Goal: Task Accomplishment & Management: Manage account settings

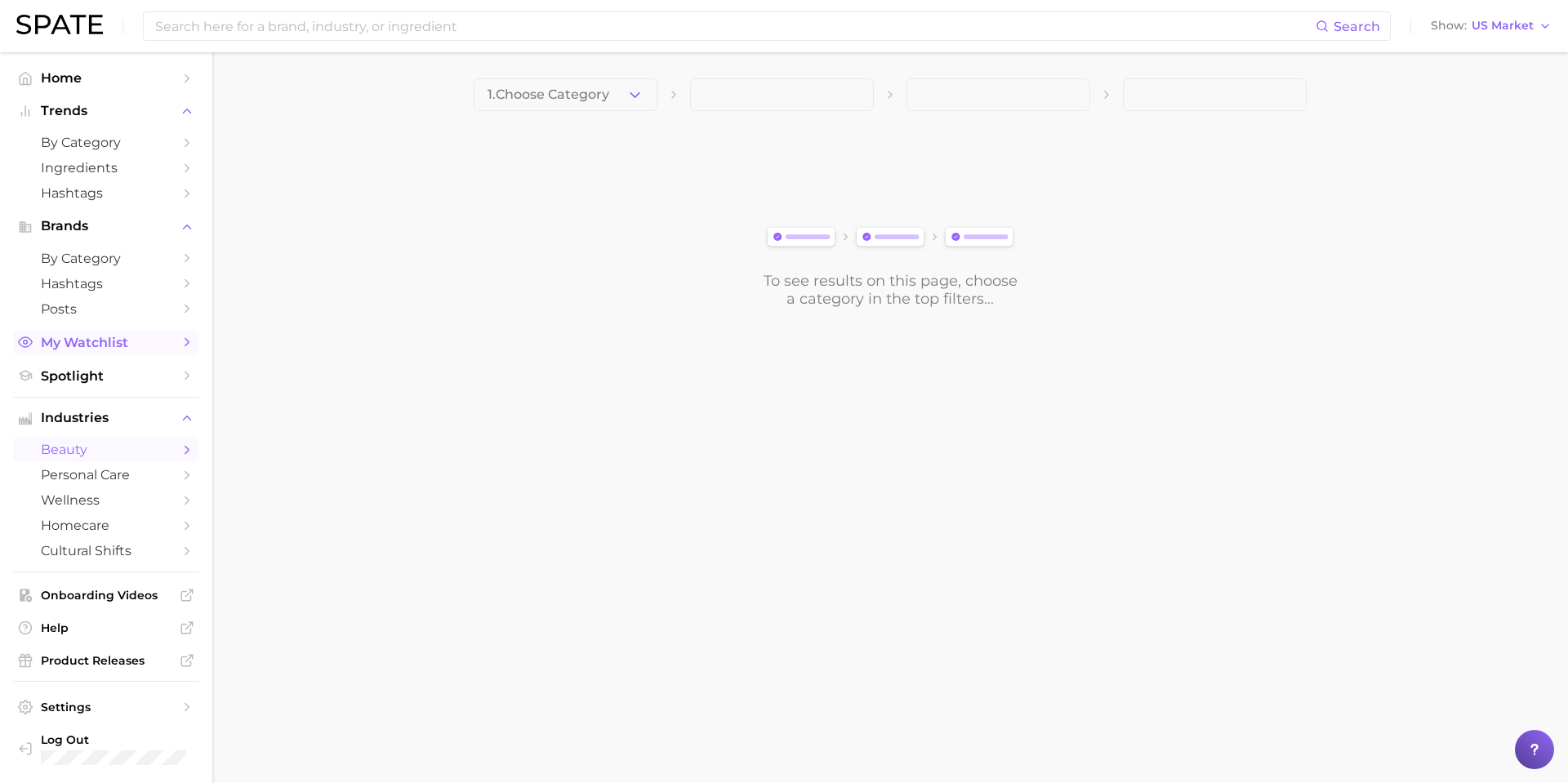
click at [181, 349] on icon "Sidebar" at bounding box center [187, 342] width 15 height 15
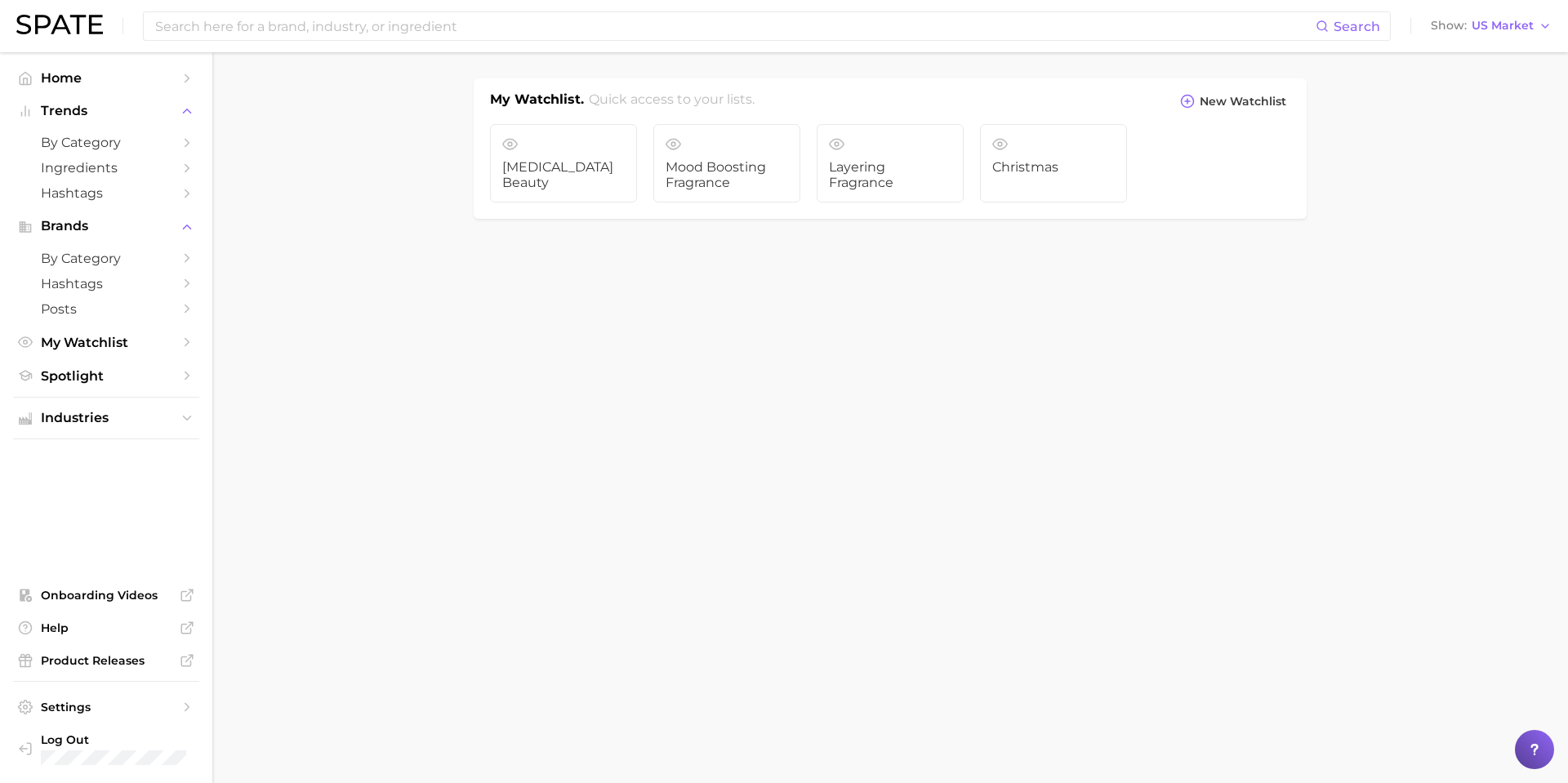
click at [416, 302] on body "Search Show US Market Home Trends by Category Ingredients Hashtags Brands by Ca…" at bounding box center [784, 392] width 1568 height 783
click at [1162, 28] on input at bounding box center [734, 26] width 1162 height 27
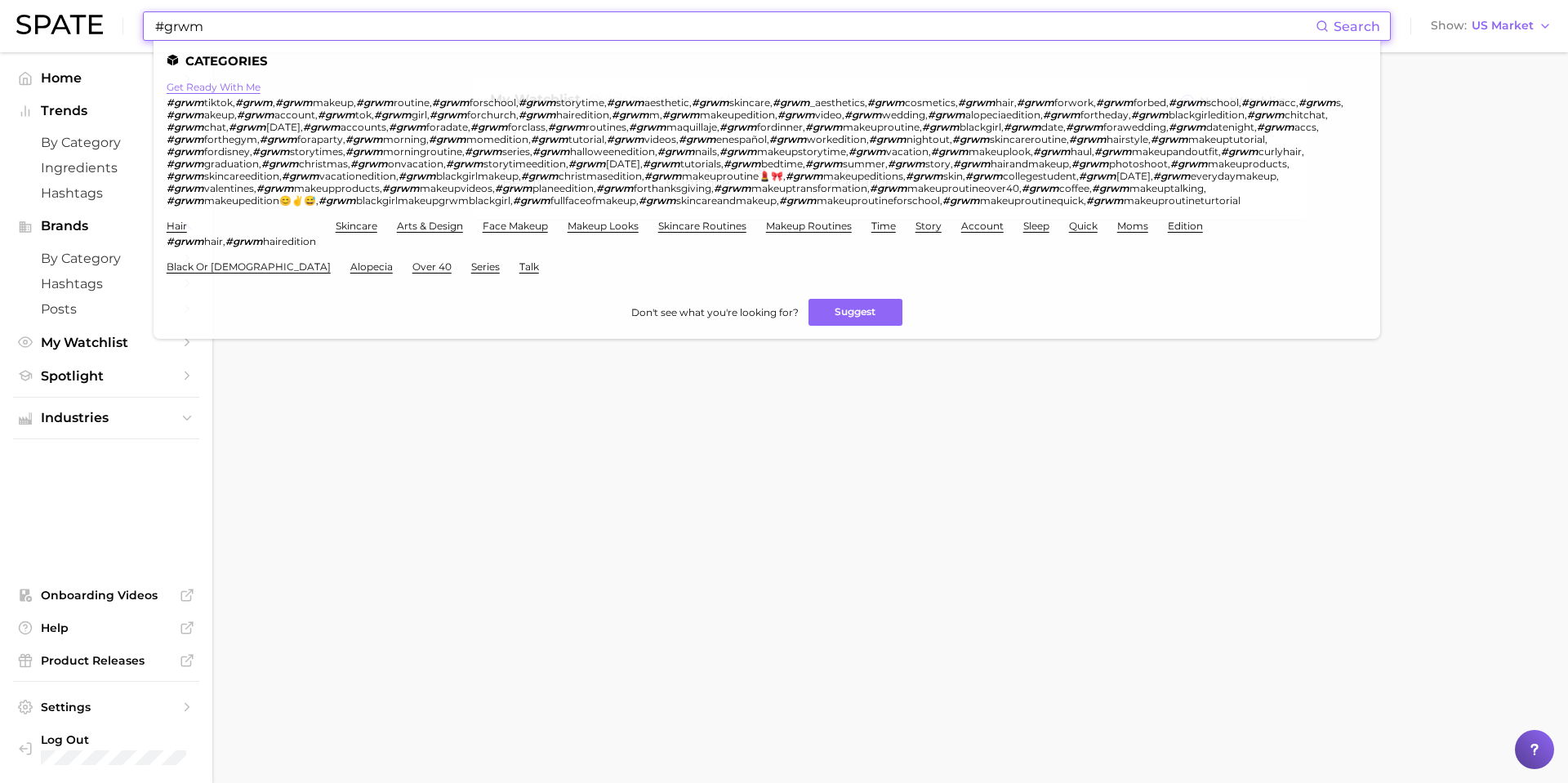
type input "#grwm"
click at [227, 83] on link "get ready with me" at bounding box center [213, 87] width 94 height 12
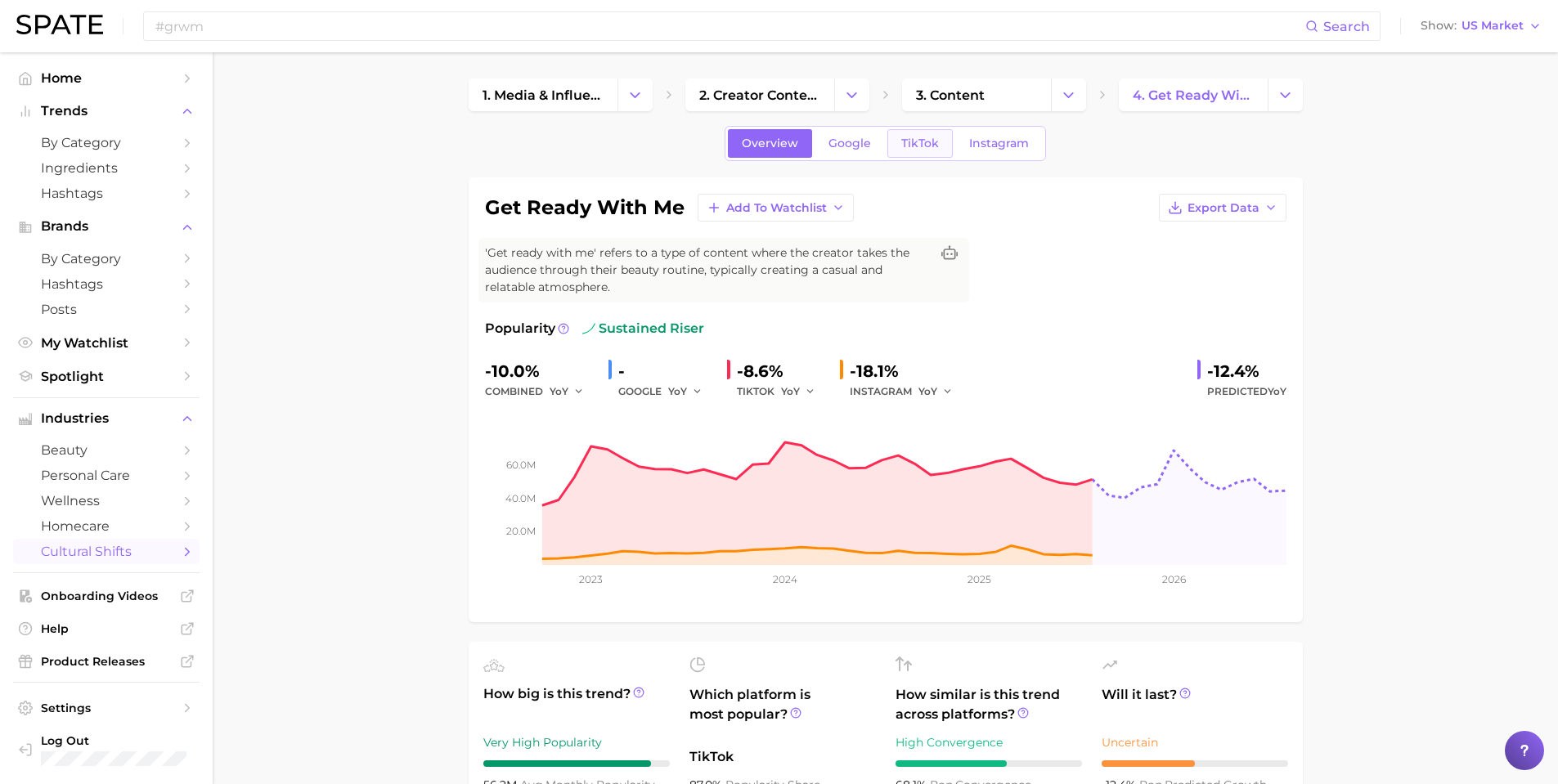
click at [934, 145] on span "TikTok" at bounding box center [920, 143] width 38 height 14
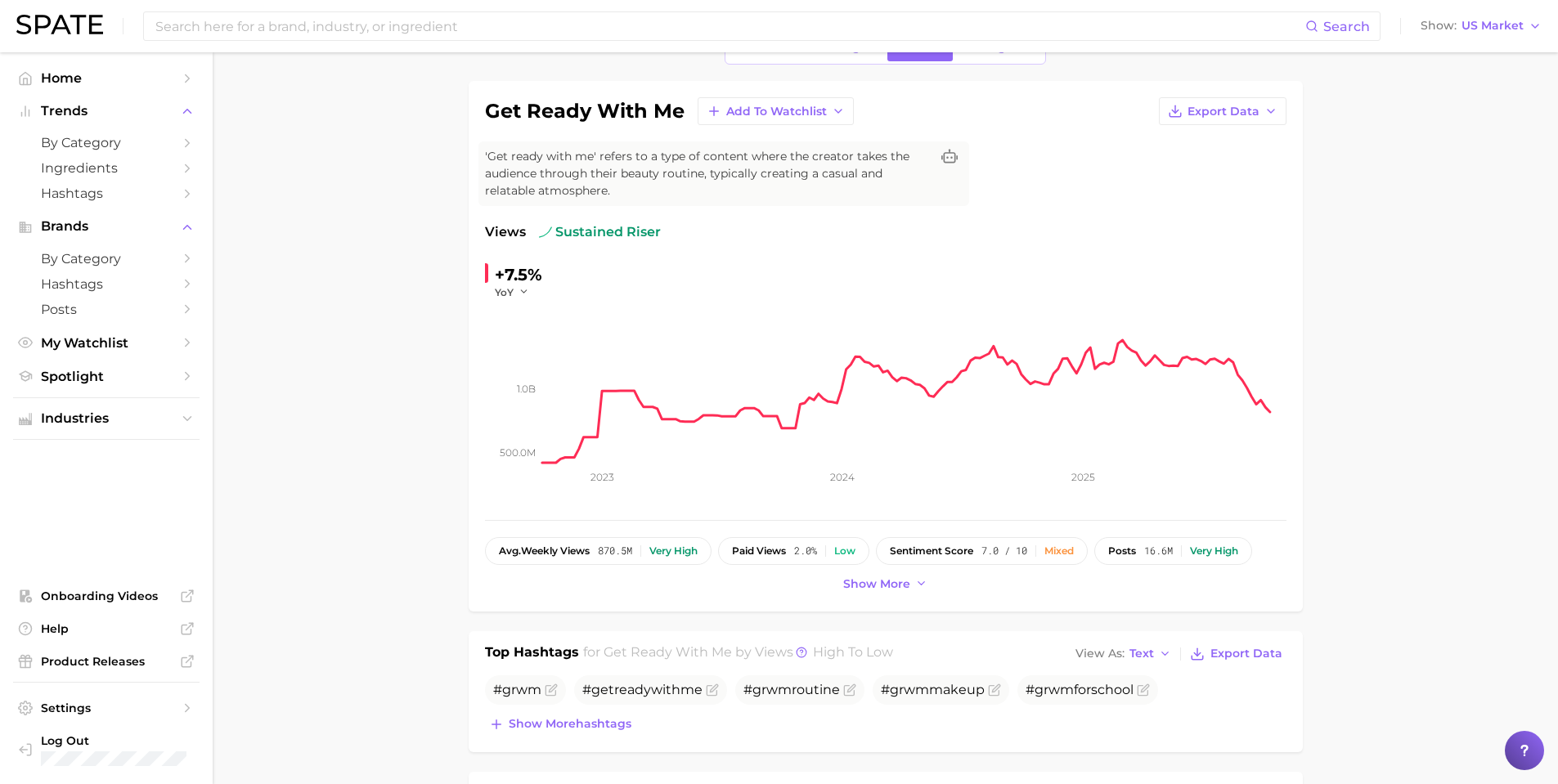
scroll to position [108, 0]
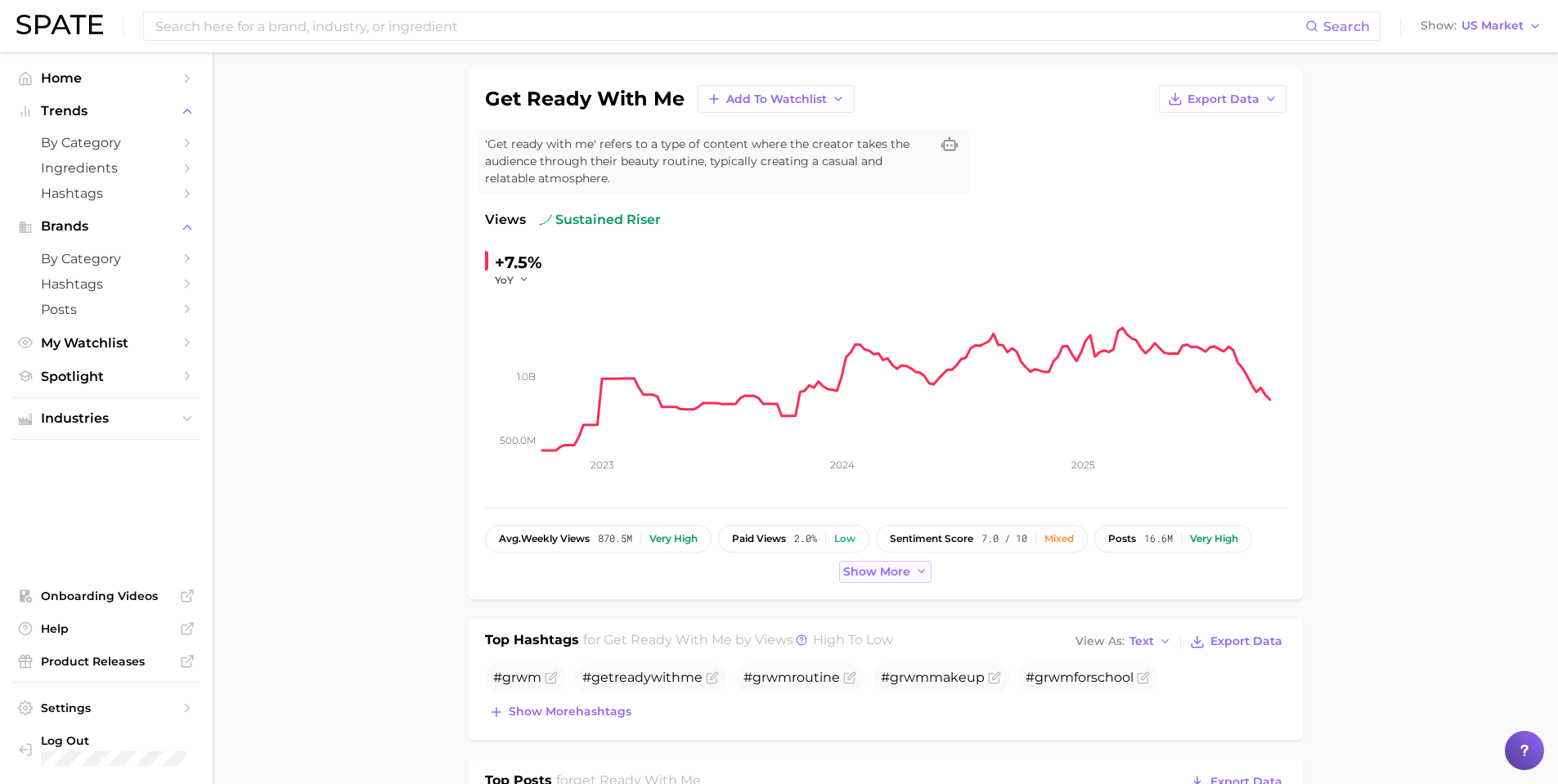
click at [903, 571] on span "Show more" at bounding box center [876, 571] width 67 height 14
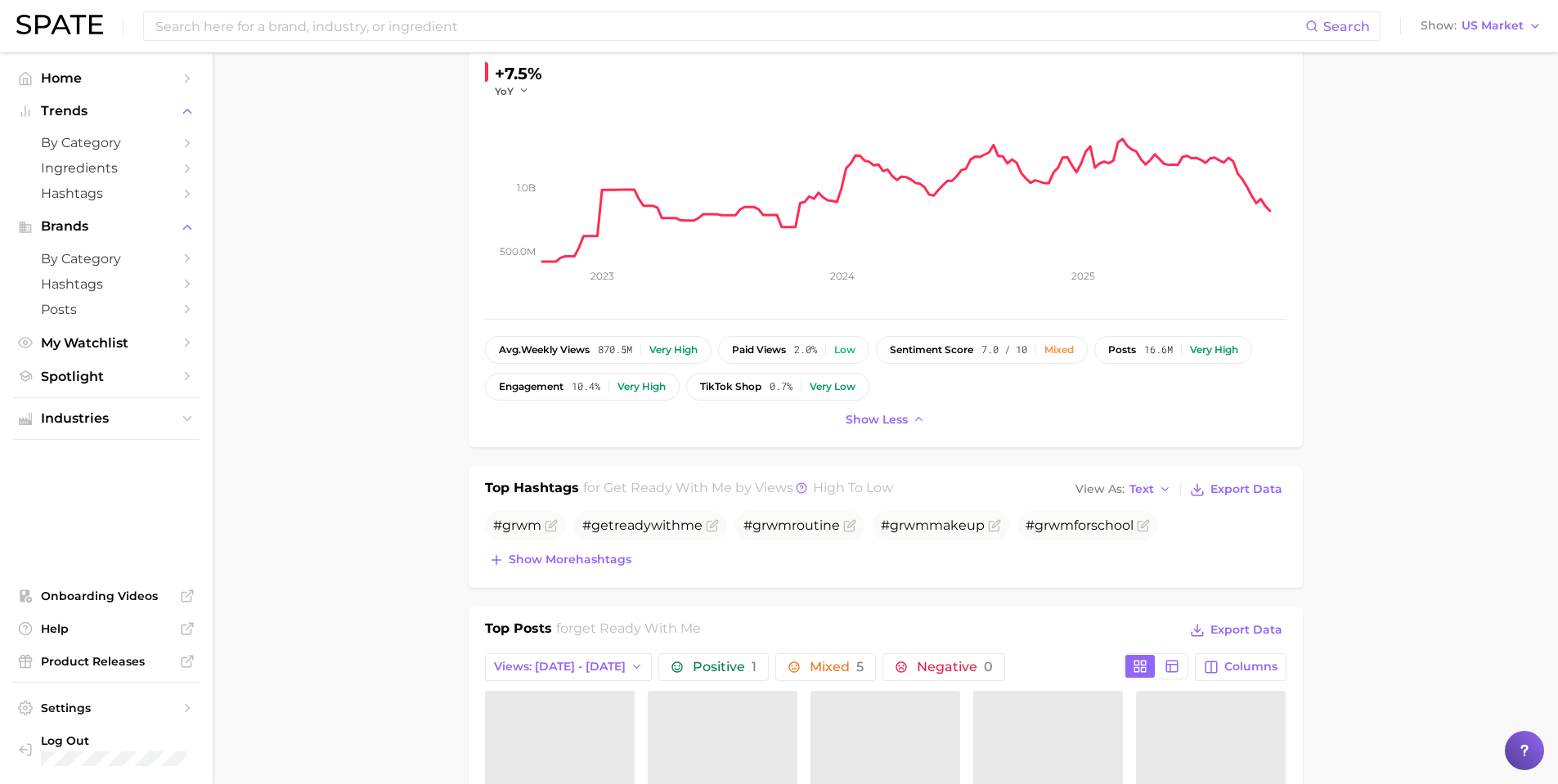
scroll to position [300, 0]
click at [610, 560] on span "Show more hashtags" at bounding box center [570, 557] width 123 height 14
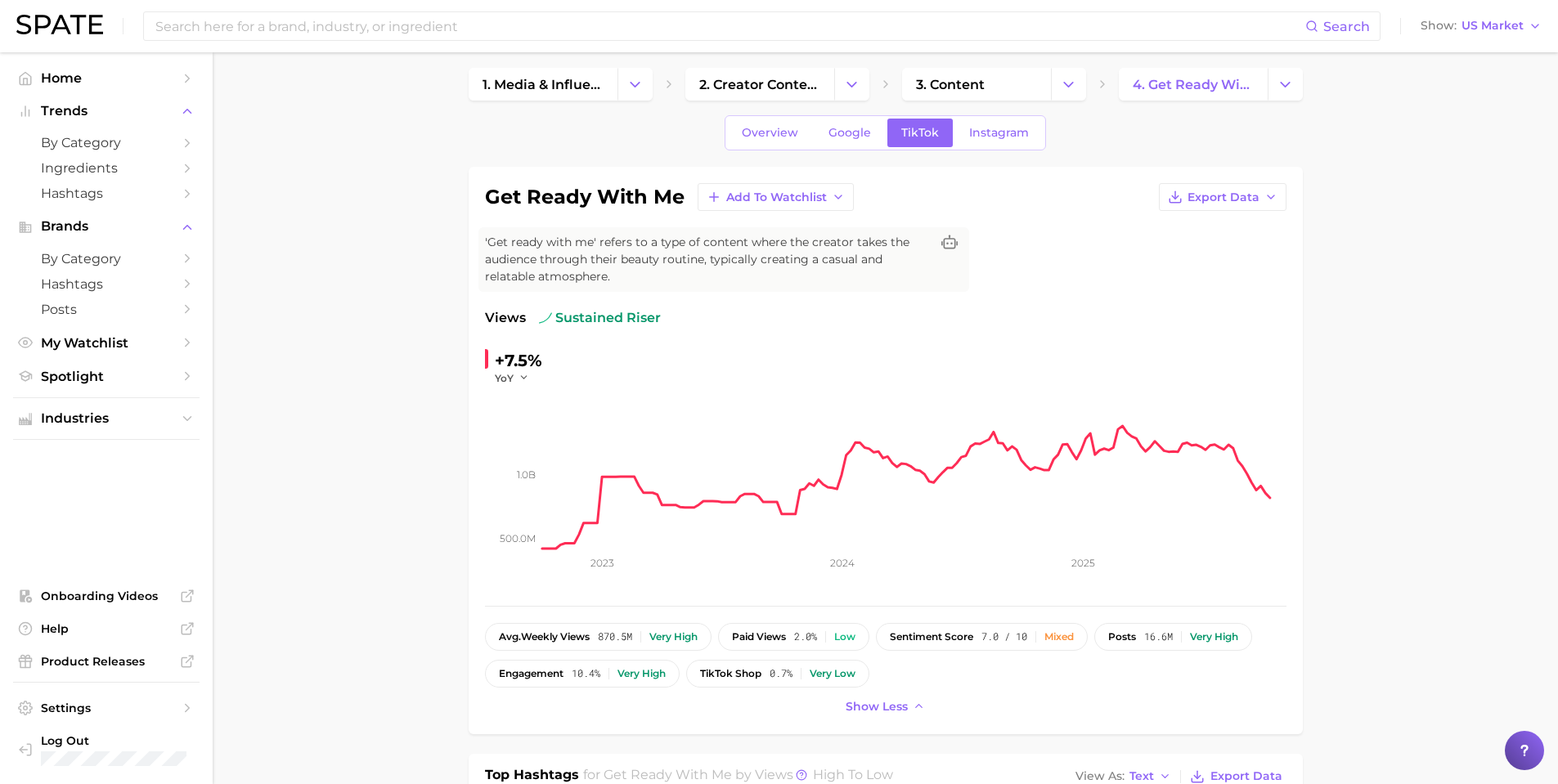
scroll to position [0, 0]
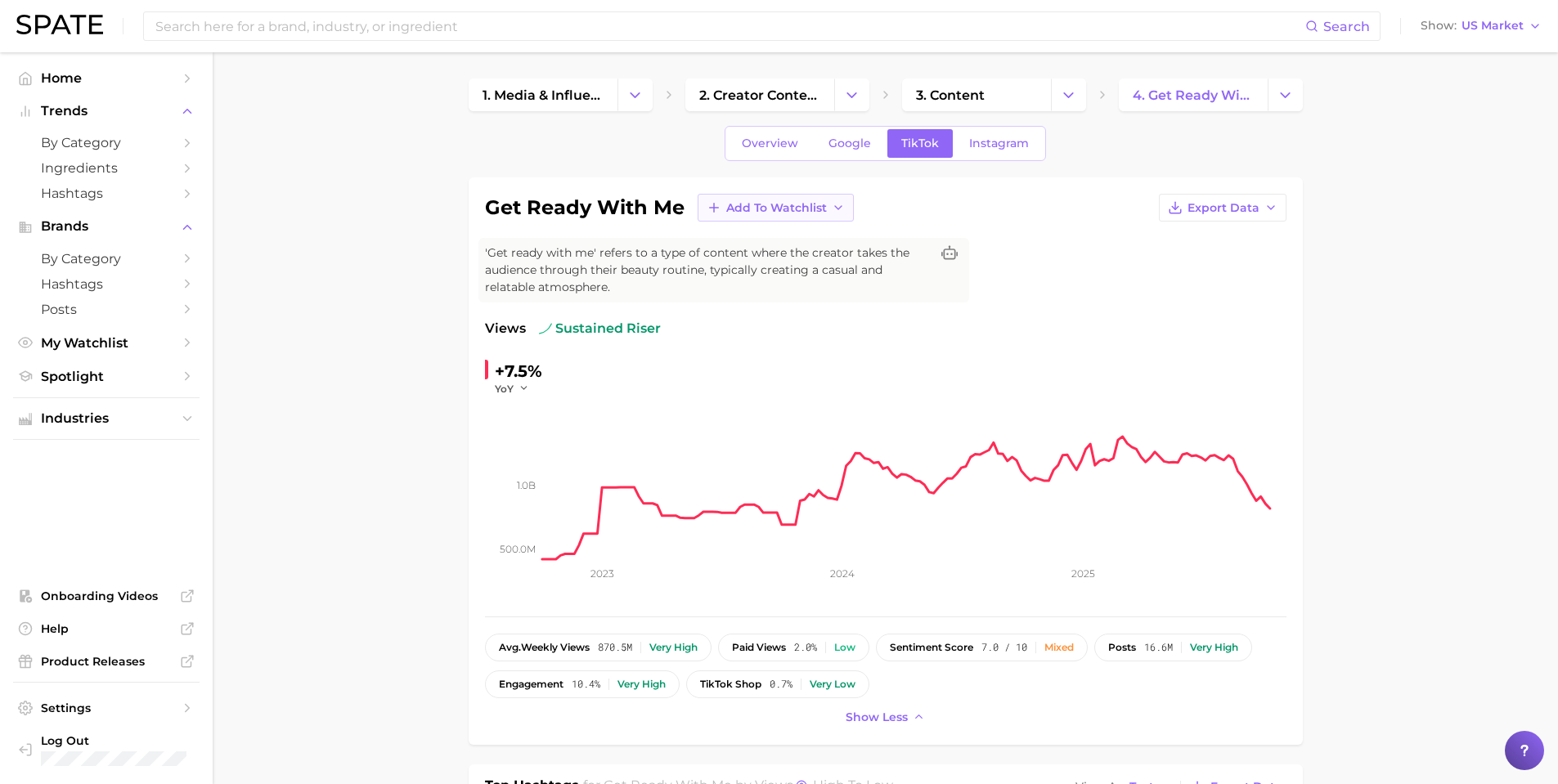
click at [779, 204] on span "Add to Watchlist" at bounding box center [776, 208] width 101 height 14
click at [789, 231] on span "New Watchlist" at bounding box center [769, 238] width 87 height 14
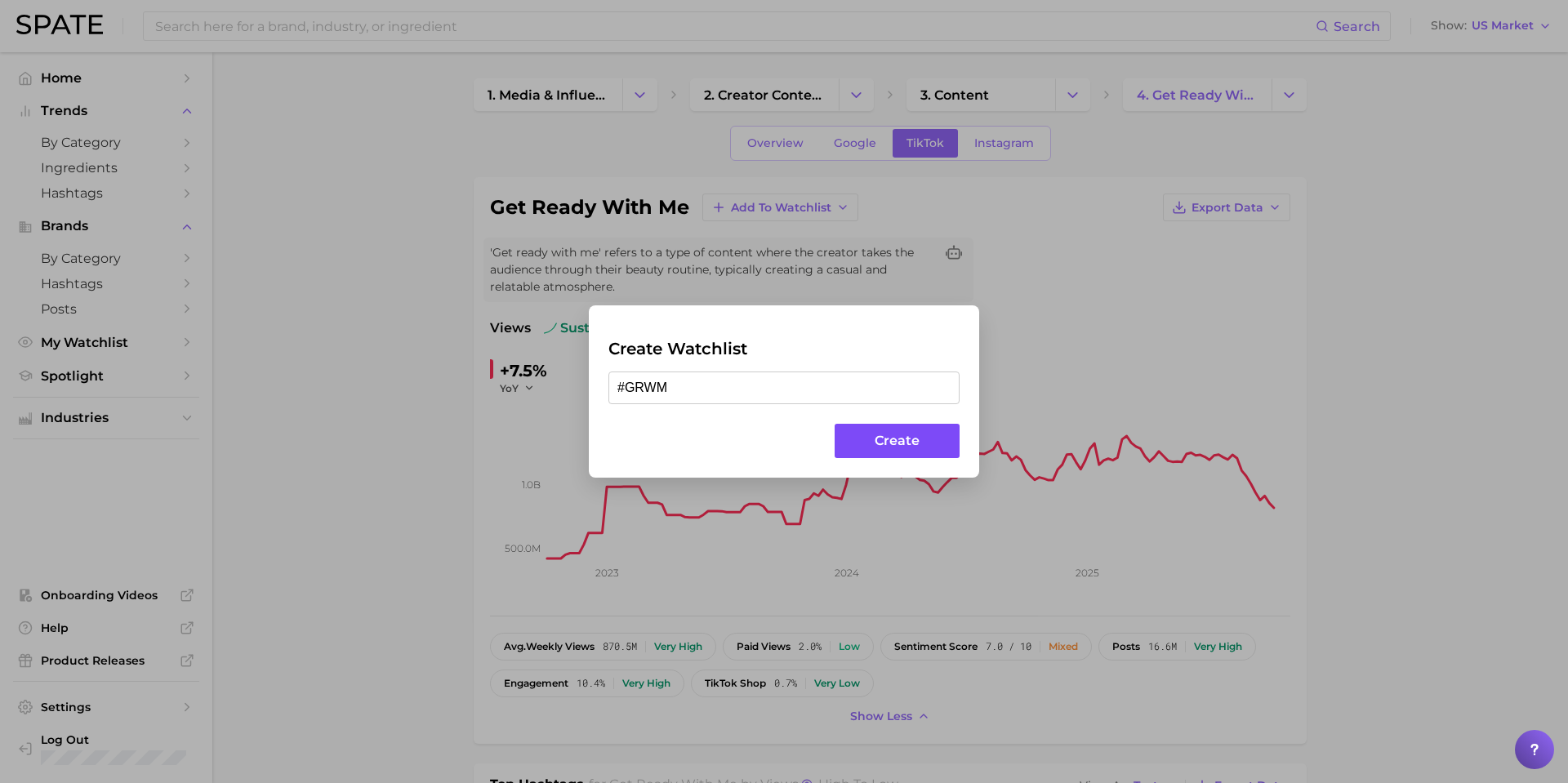
type input "#GRWM"
click at [915, 444] on button "Create" at bounding box center [897, 441] width 125 height 35
